Goal: Transaction & Acquisition: Purchase product/service

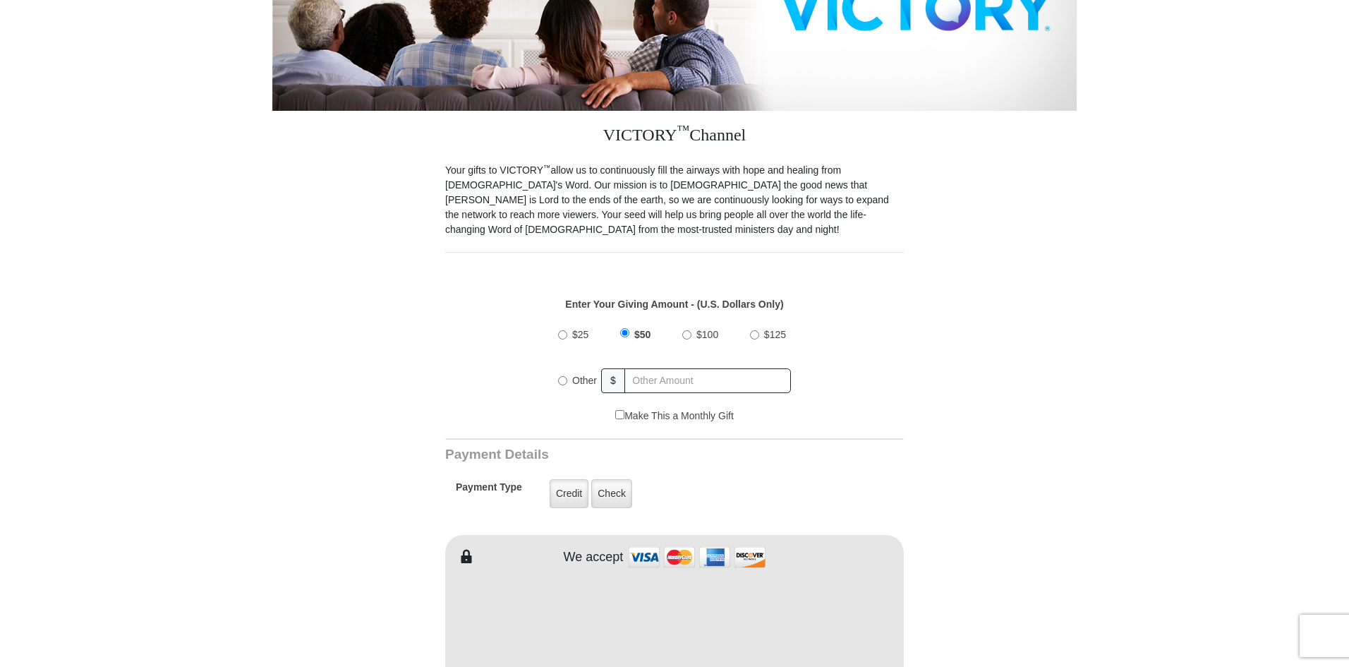
scroll to position [282, 0]
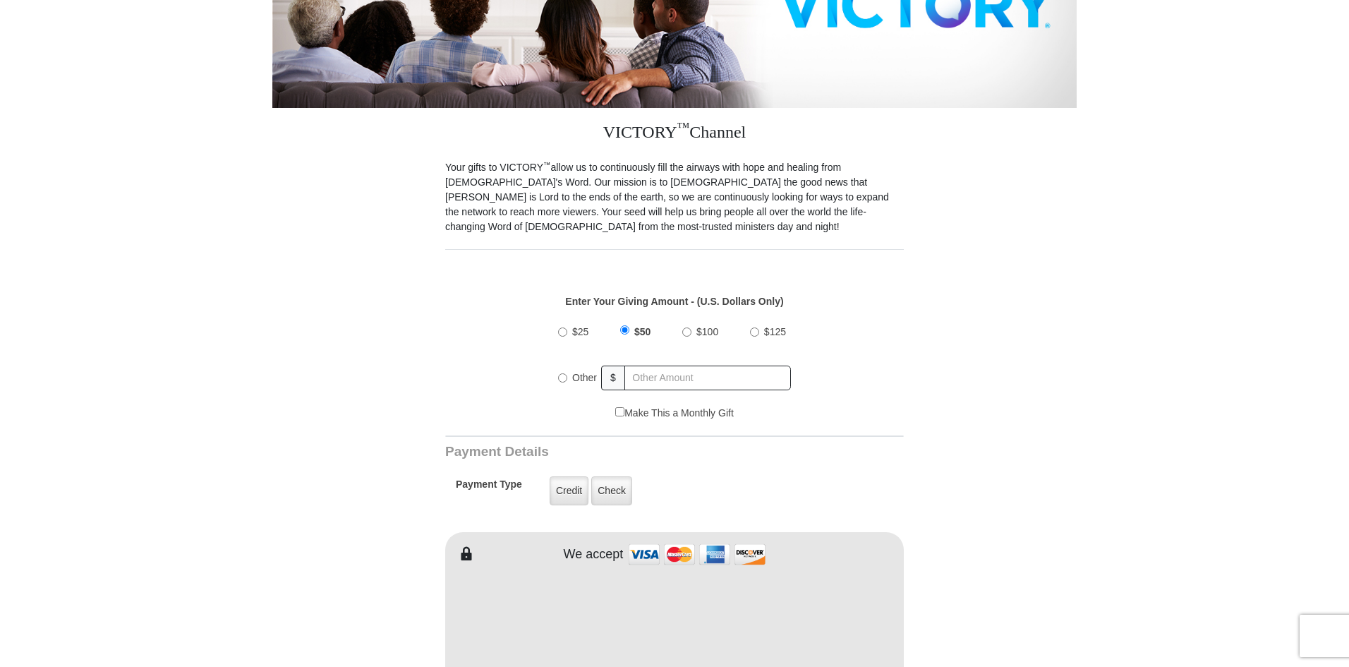
click at [571, 362] on label "Other" at bounding box center [584, 377] width 35 height 31
click at [567, 373] on input "Other" at bounding box center [562, 377] width 9 height 9
radio input "true"
click at [623, 365] on input "text" at bounding box center [708, 377] width 165 height 25
type input "1"
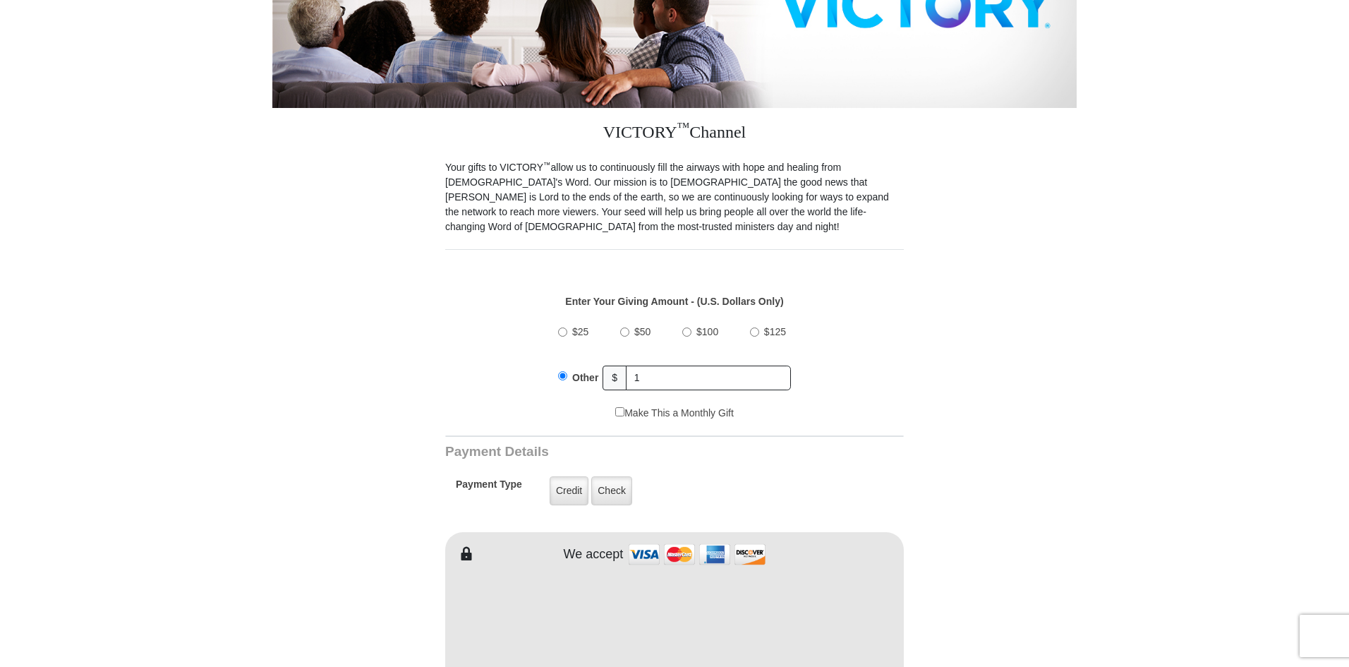
click at [623, 372] on form "VICTORY Channel Online Giving VICTORY Channel is a worldwide, on-air television…" at bounding box center [674, 608] width 804 height 1687
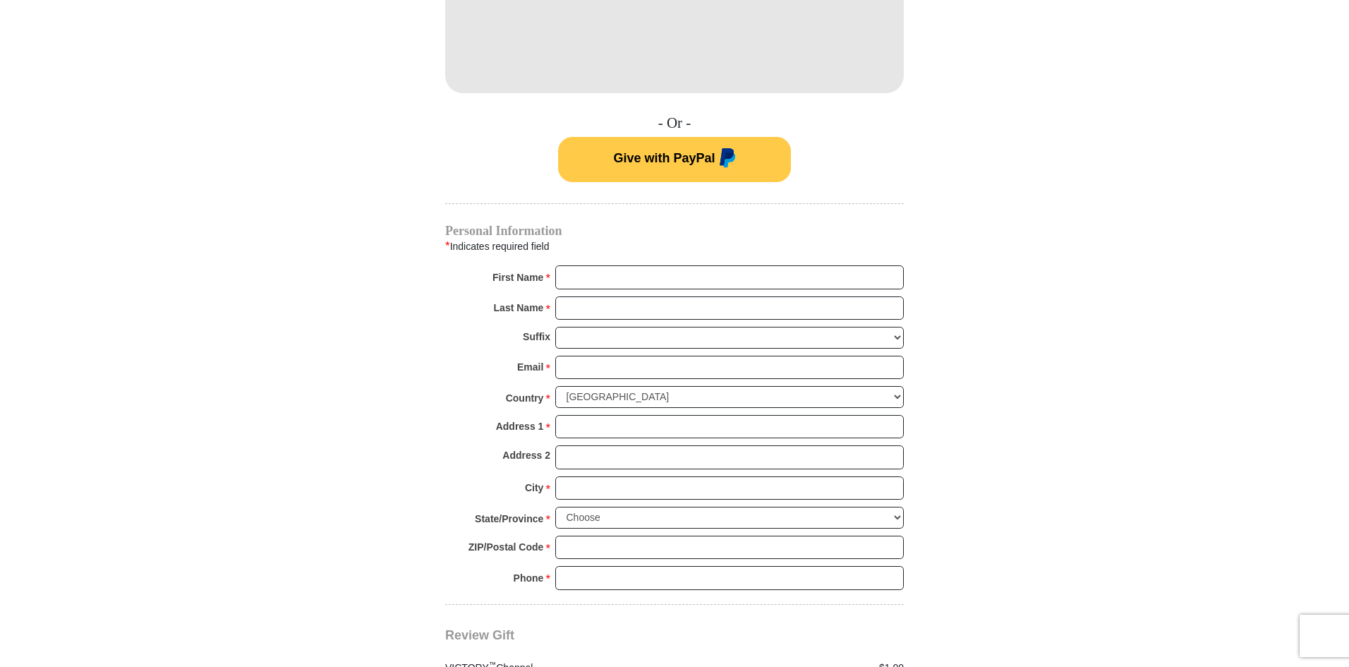
scroll to position [635, 0]
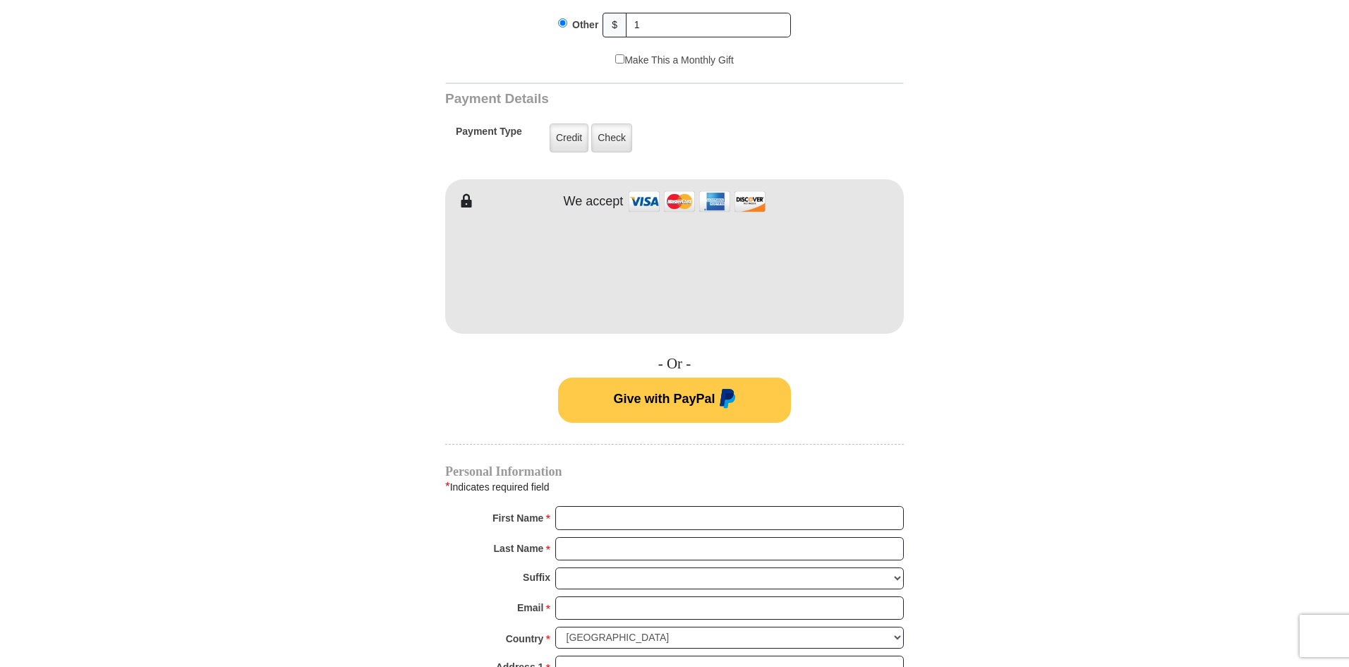
click at [388, 348] on form "VICTORY Channel Online Giving VICTORY Channel is a worldwide, on-air television…" at bounding box center [674, 255] width 804 height 1687
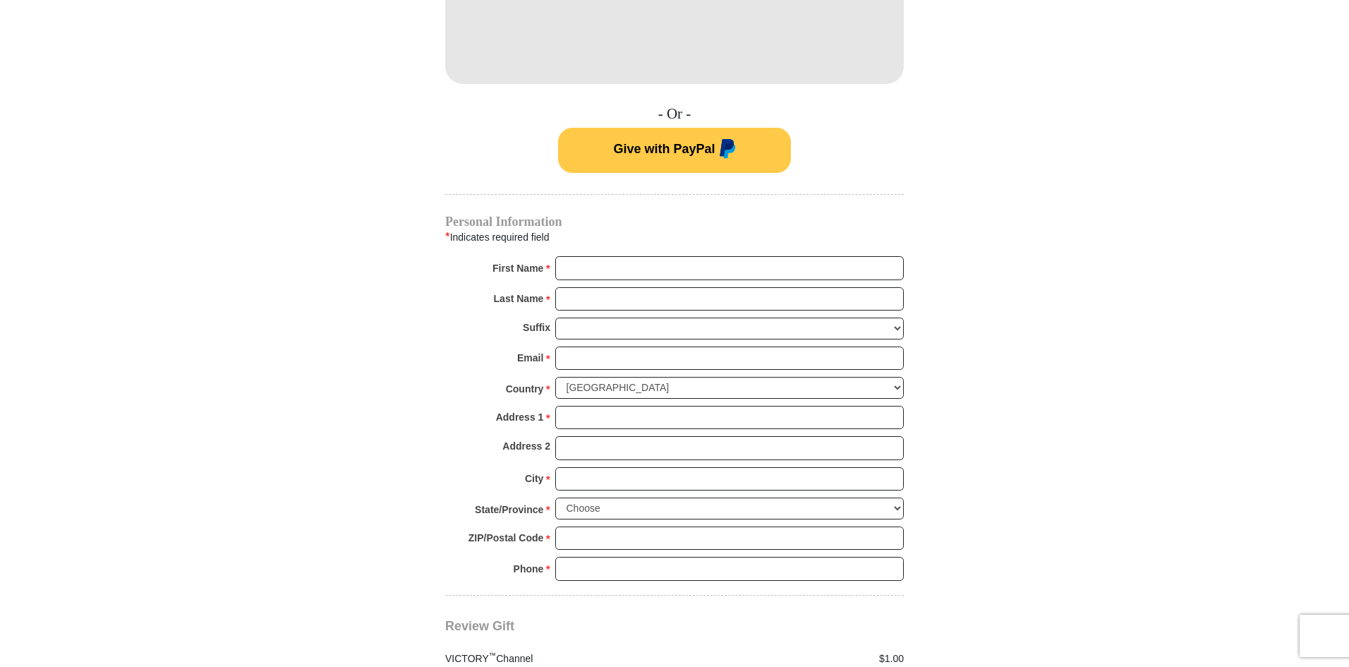
scroll to position [917, 0]
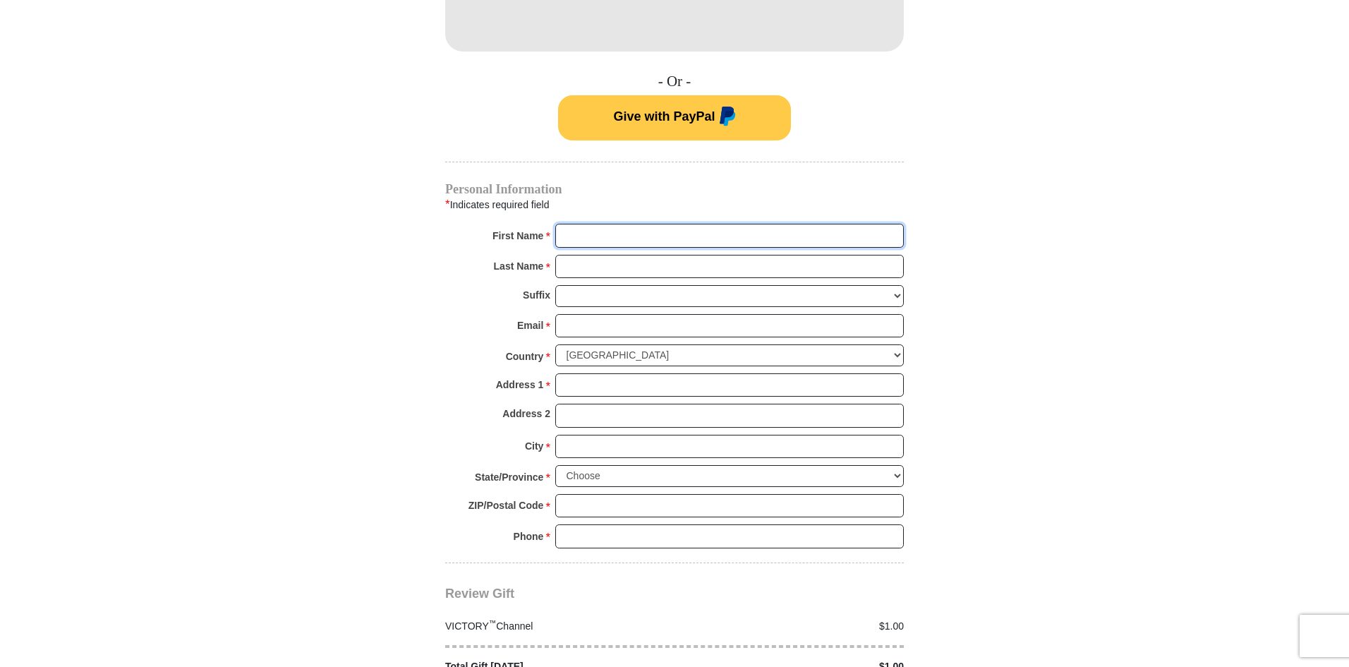
click at [623, 224] on input "First Name *" at bounding box center [729, 236] width 348 height 24
type input "[PERSON_NAME]"
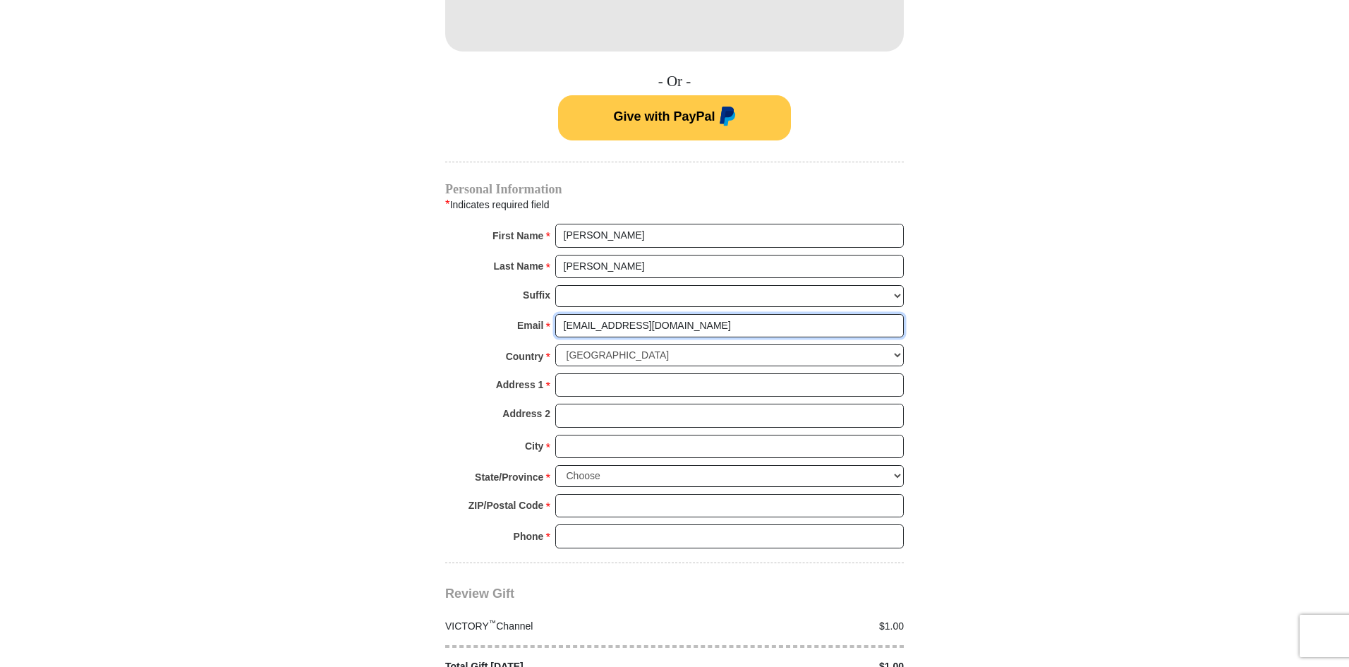
type input "[EMAIL_ADDRESS][DOMAIN_NAME]"
type input "dike road"
type input "dallas"
select select "[GEOGRAPHIC_DATA]"
type input "77590"
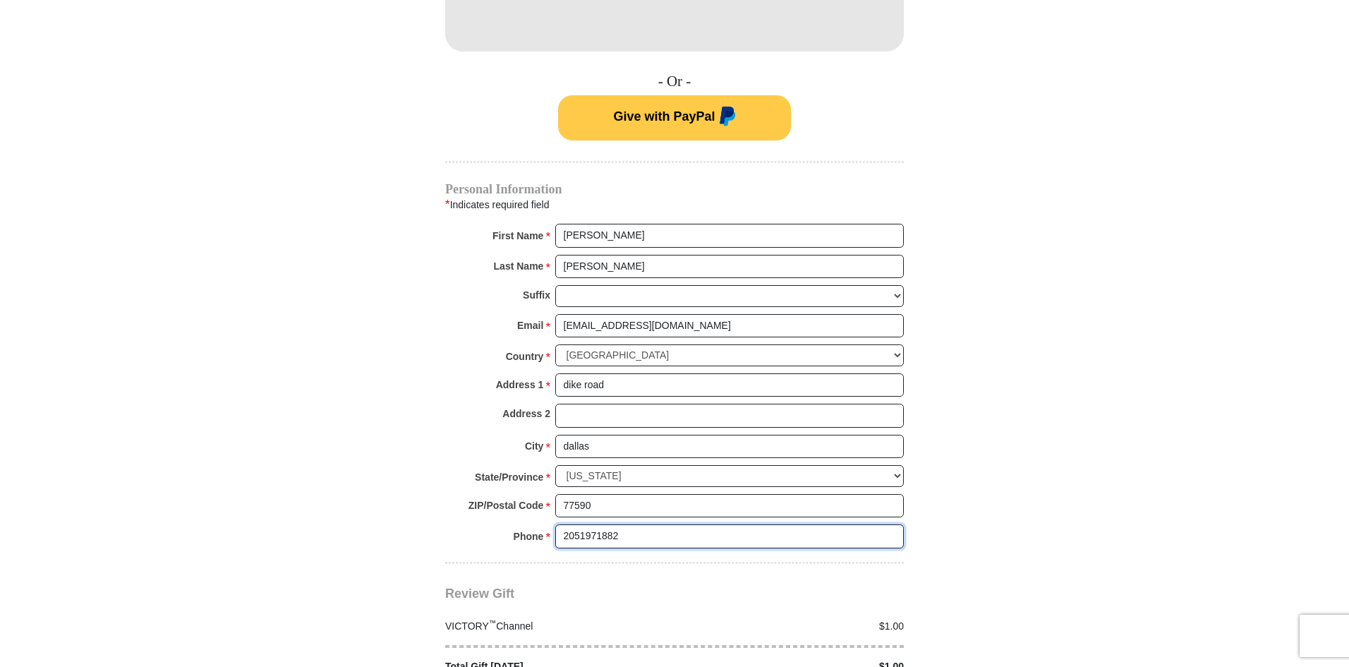
type input "2051971882"
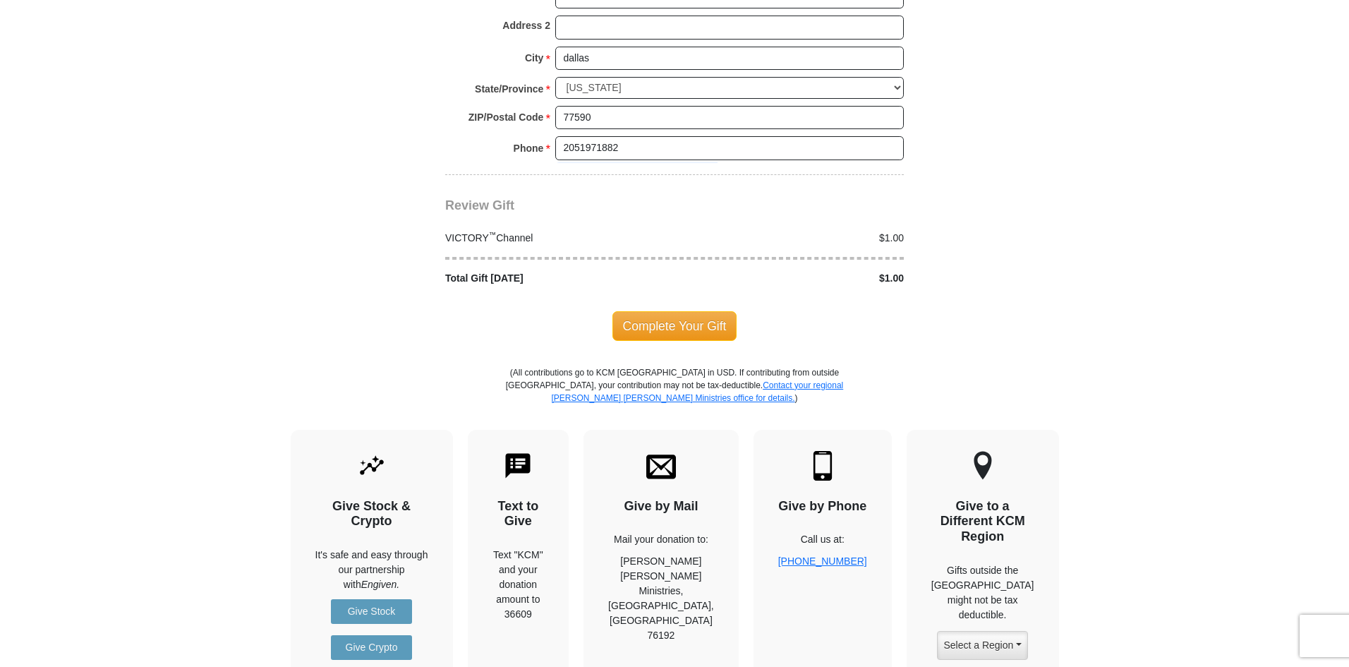
scroll to position [1286, 0]
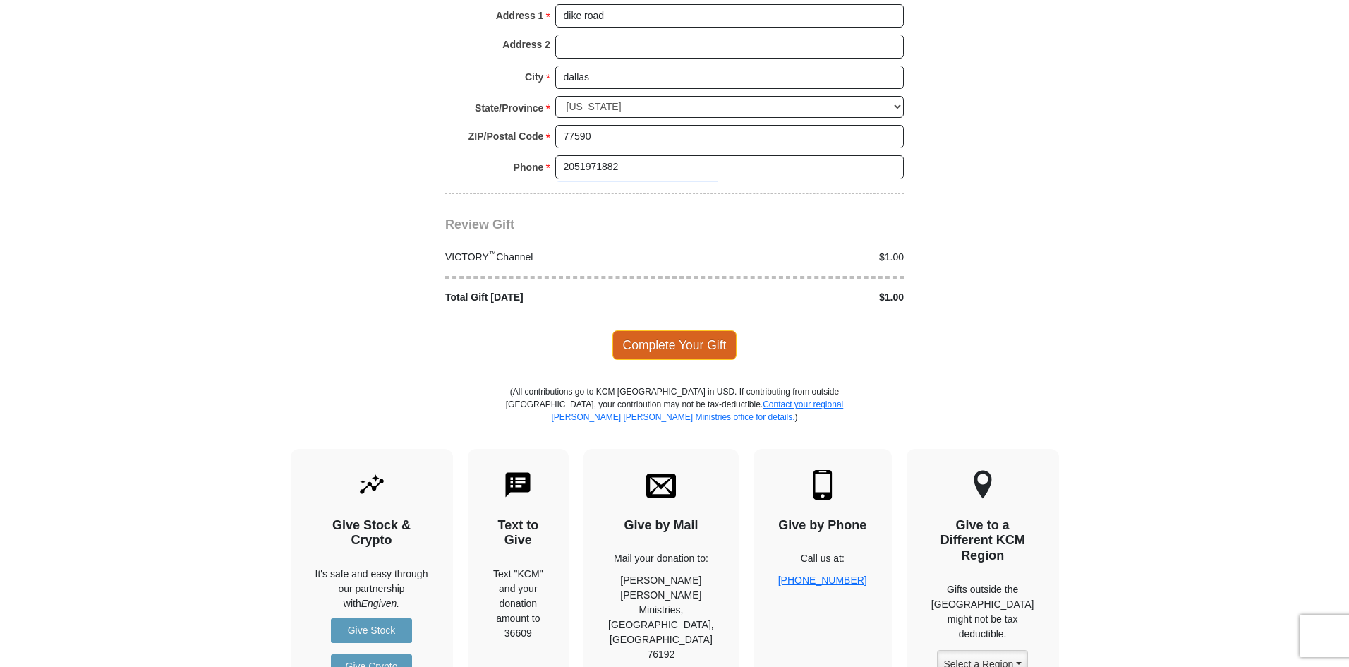
click at [623, 330] on span "Complete Your Gift" at bounding box center [674, 345] width 125 height 30
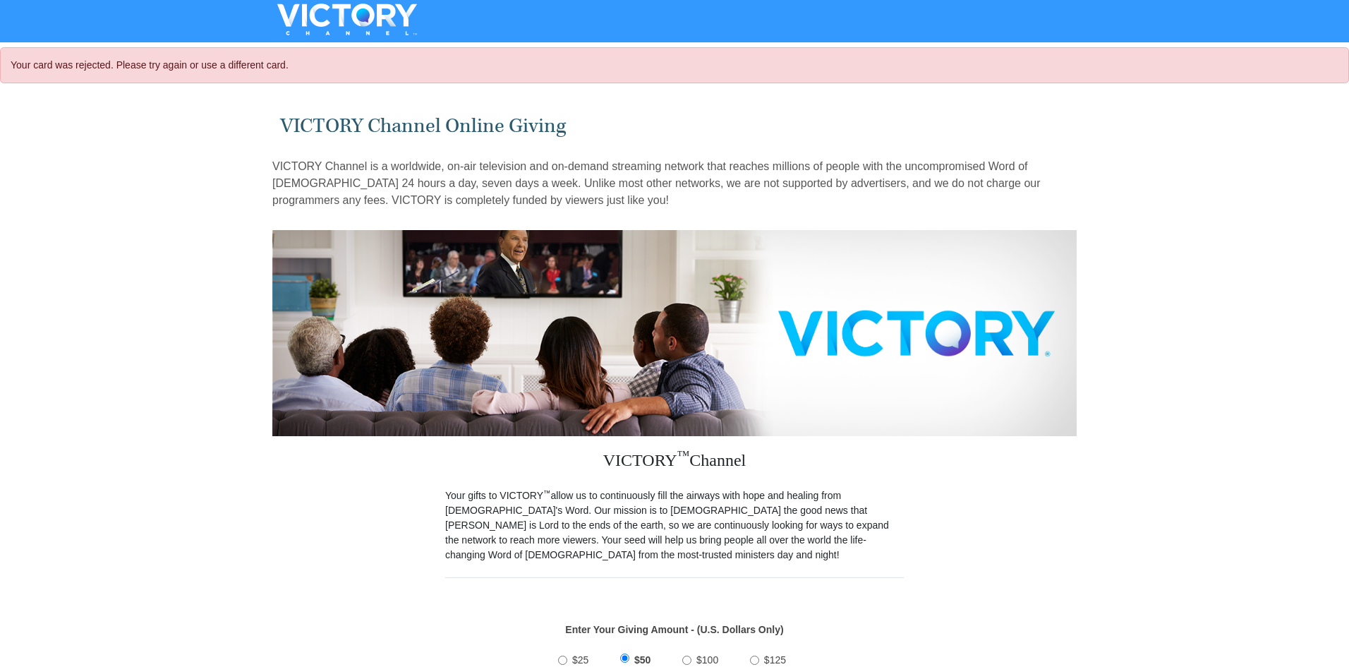
select select "[GEOGRAPHIC_DATA]"
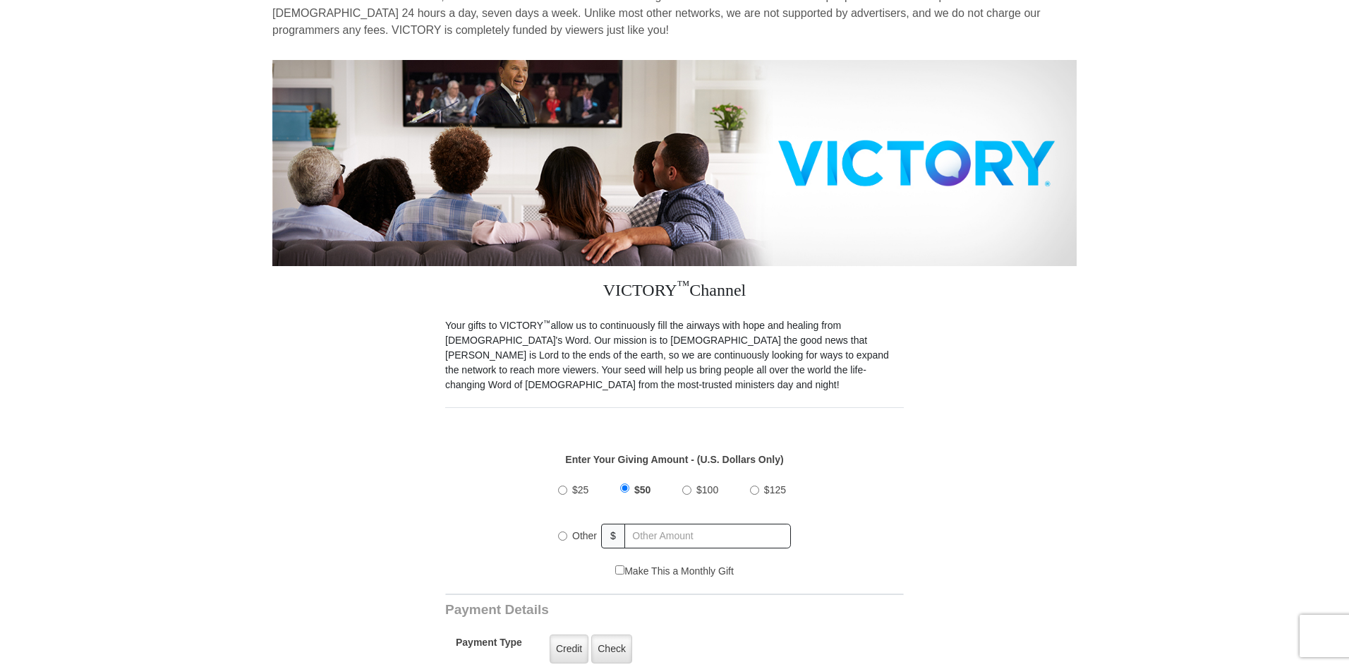
scroll to position [141, 0]
